Goal: Share content

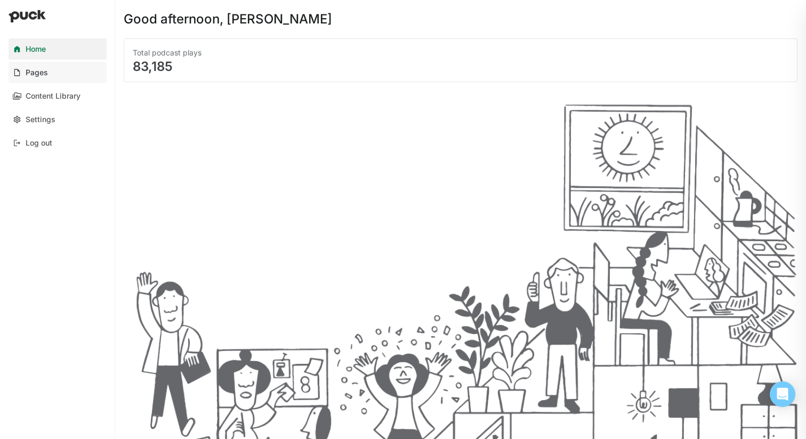
click at [49, 75] on link "Pages" at bounding box center [58, 72] width 98 height 21
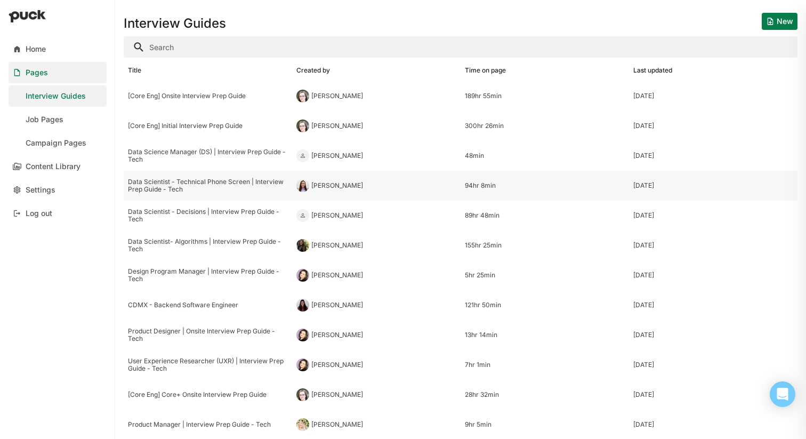
click at [222, 187] on div "Data Scientist - Technical Phone Screen | Interview Prep Guide - Tech" at bounding box center [208, 185] width 160 height 15
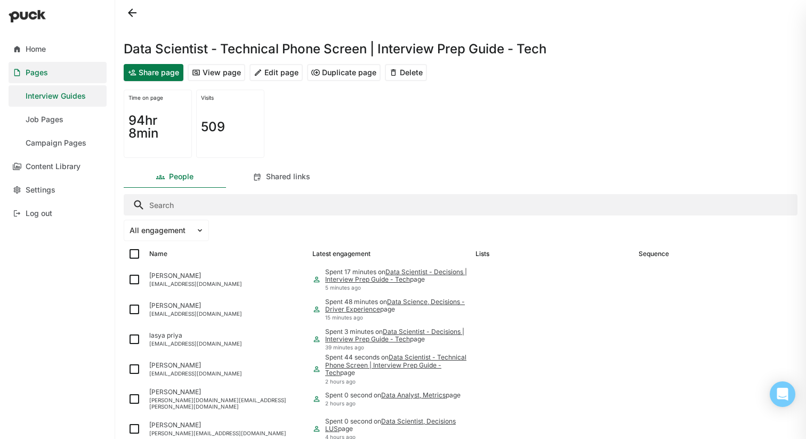
click at [164, 72] on button "Share page" at bounding box center [154, 72] width 60 height 17
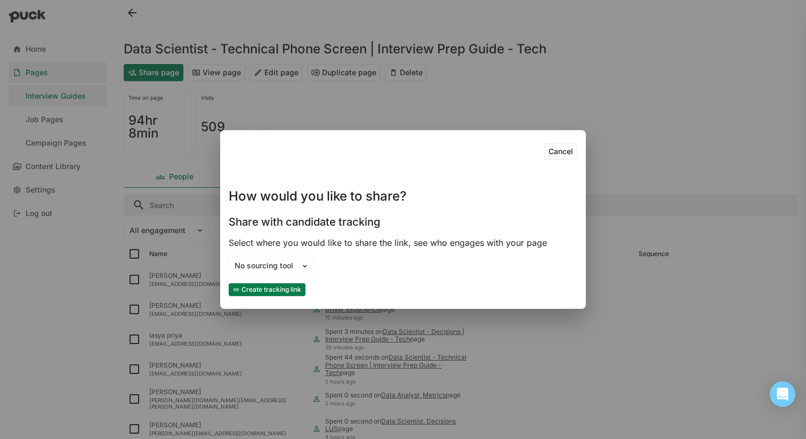
click at [283, 286] on button "Create tracking link" at bounding box center [267, 289] width 77 height 13
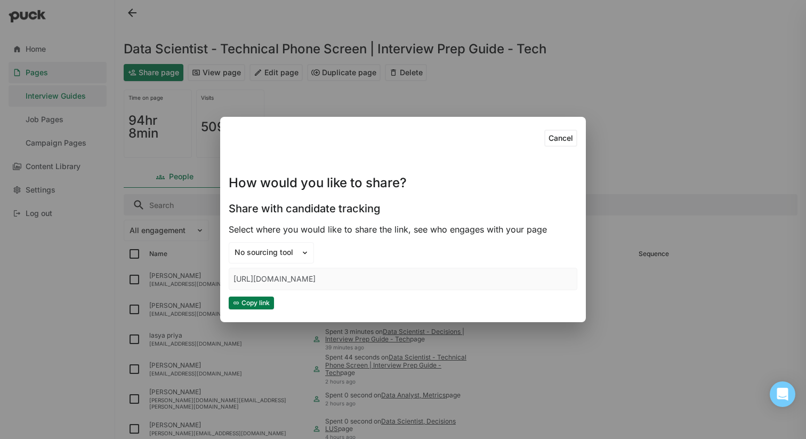
click at [255, 298] on button "Copy link" at bounding box center [251, 303] width 45 height 13
click at [567, 137] on button "Cancel" at bounding box center [561, 138] width 33 height 17
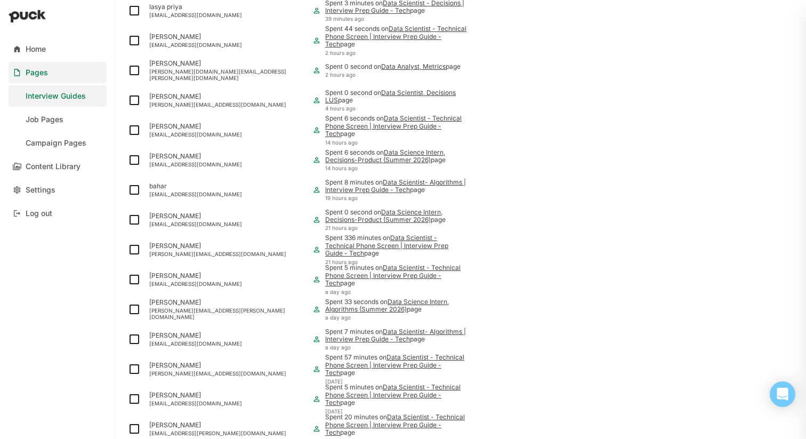
scroll to position [330, 0]
